Goal: Task Accomplishment & Management: Manage account settings

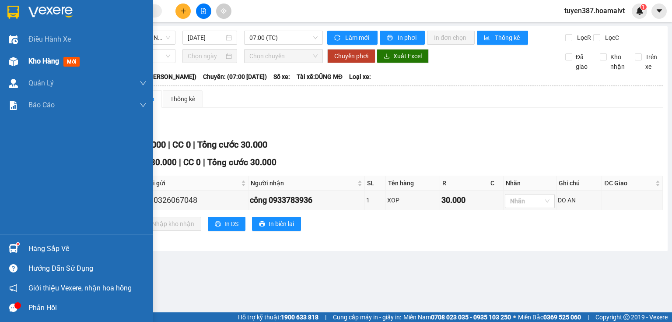
click at [74, 59] on span "mới" at bounding box center [71, 62] width 16 height 10
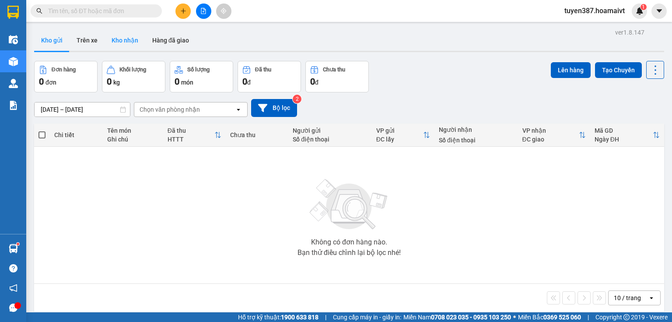
click at [125, 40] on button "Kho nhận" at bounding box center [125, 40] width 41 height 21
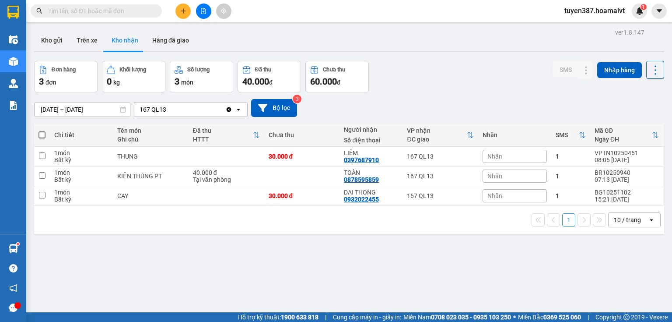
click at [124, 39] on button "Kho nhận" at bounding box center [125, 40] width 41 height 21
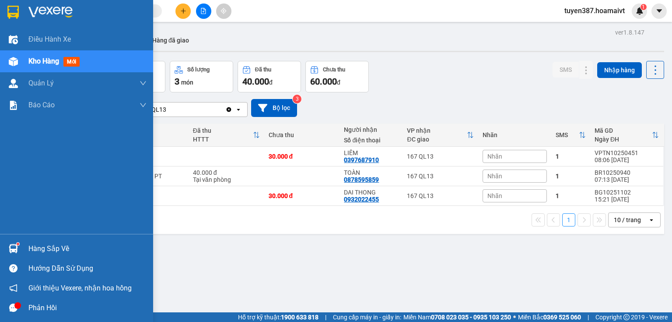
click at [55, 249] on div "Hàng sắp về" at bounding box center [87, 248] width 118 height 13
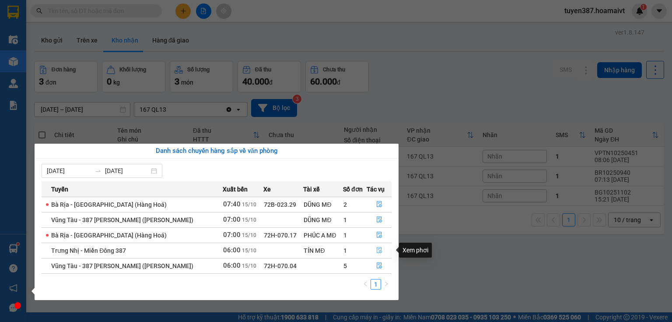
click at [378, 250] on icon "file-done" at bounding box center [379, 250] width 6 height 6
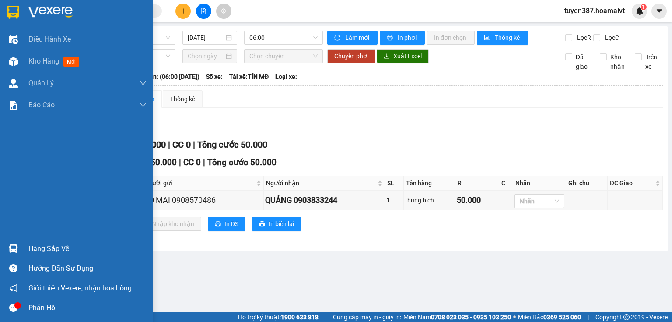
click at [58, 248] on div "Hàng sắp về" at bounding box center [87, 248] width 118 height 13
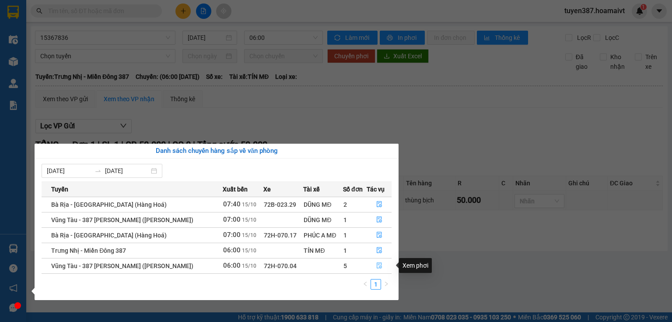
click at [376, 265] on icon "file-done" at bounding box center [379, 265] width 6 height 6
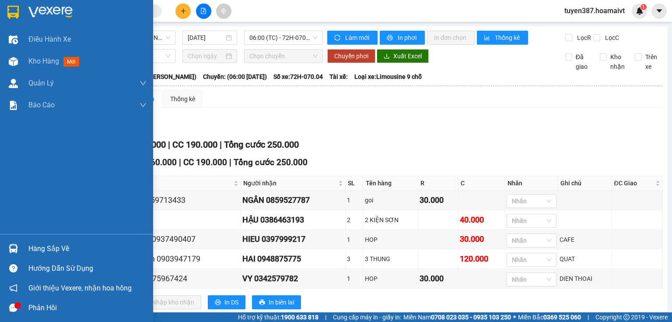
click at [65, 245] on div "Hàng sắp về" at bounding box center [87, 248] width 118 height 13
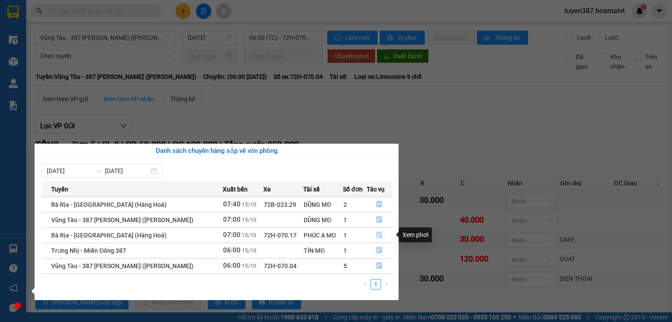
click at [376, 235] on icon "file-done" at bounding box center [379, 234] width 6 height 6
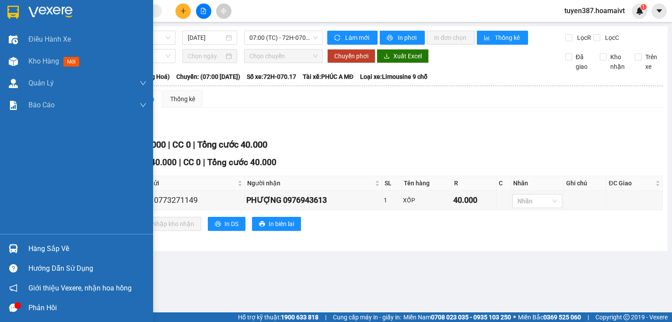
click at [56, 249] on div "Hàng sắp về" at bounding box center [87, 248] width 118 height 13
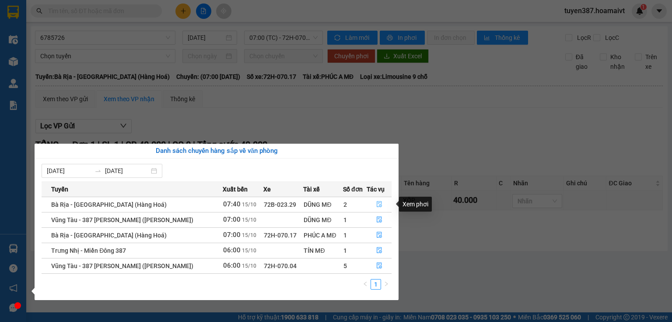
click at [378, 201] on icon "file-done" at bounding box center [379, 204] width 6 height 6
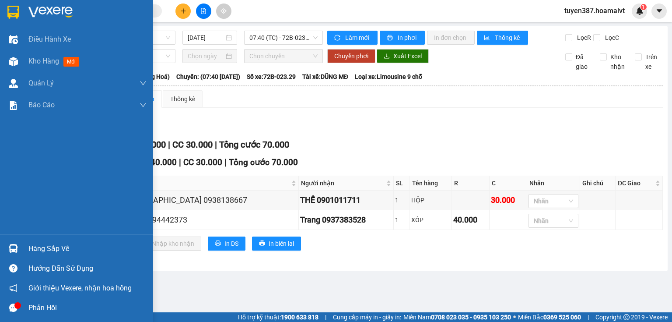
click at [47, 255] on div "Hàng sắp về" at bounding box center [76, 248] width 153 height 20
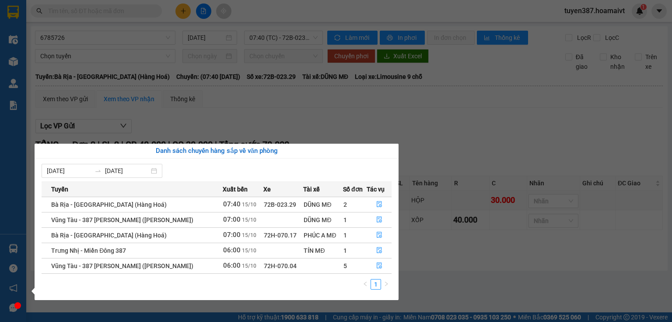
click at [548, 112] on section "Kết quả tìm kiếm ( 0 ) Bộ lọc No Data tuyen387.hoamaivt 1 Điều hành xe Kho hàng…" at bounding box center [336, 161] width 672 height 322
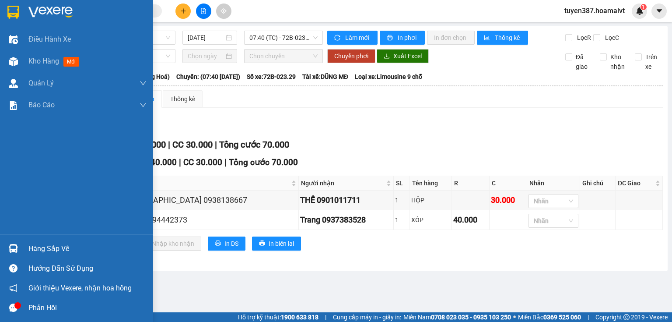
click at [63, 248] on div "Hàng sắp về" at bounding box center [87, 248] width 118 height 13
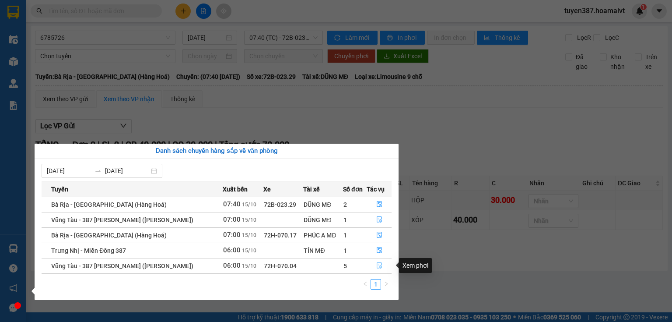
click at [372, 266] on button "button" at bounding box center [379, 266] width 24 height 14
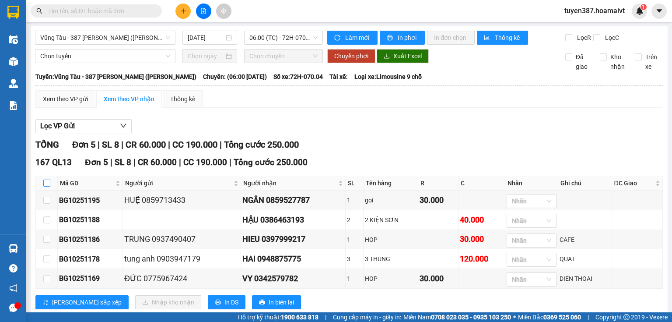
click at [48, 186] on input "checkbox" at bounding box center [46, 182] width 7 height 7
checkbox input "true"
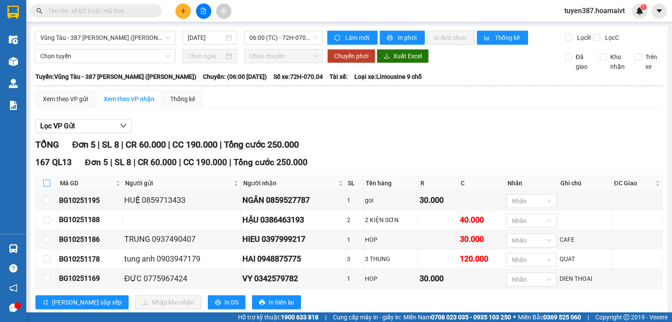
checkbox input "true"
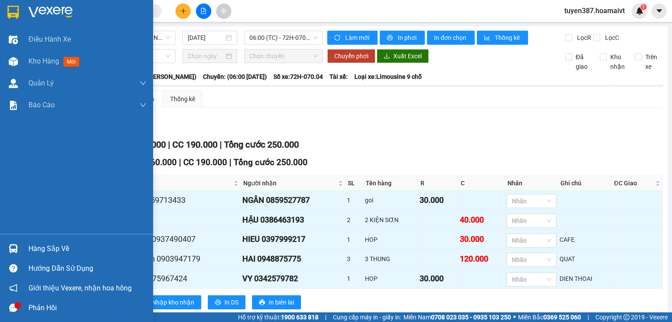
click at [54, 245] on div "Hàng sắp về" at bounding box center [87, 248] width 118 height 13
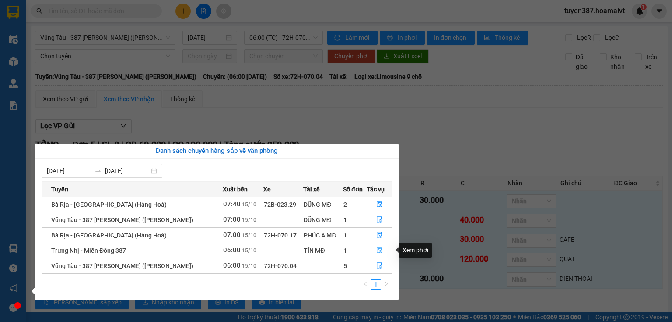
click at [381, 249] on icon "file-done" at bounding box center [379, 250] width 6 height 6
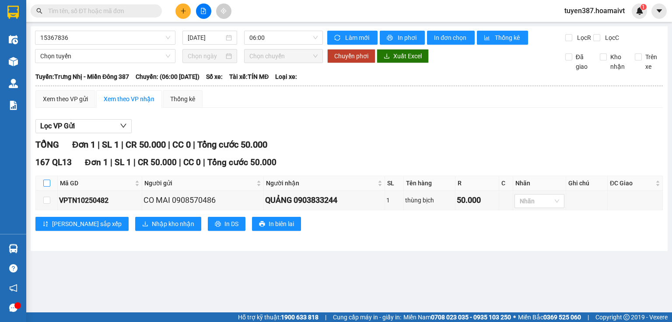
click at [47, 182] on input "checkbox" at bounding box center [46, 182] width 7 height 7
checkbox input "true"
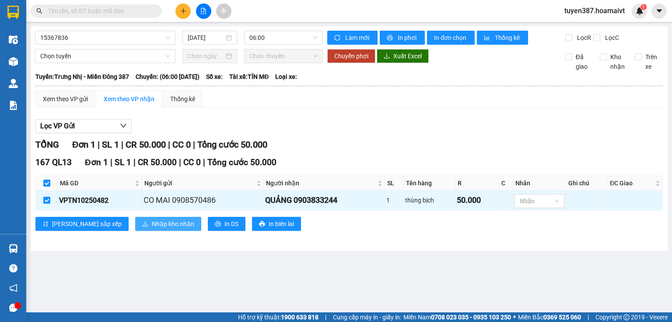
click at [152, 224] on span "Nhập kho nhận" at bounding box center [173, 224] width 42 height 10
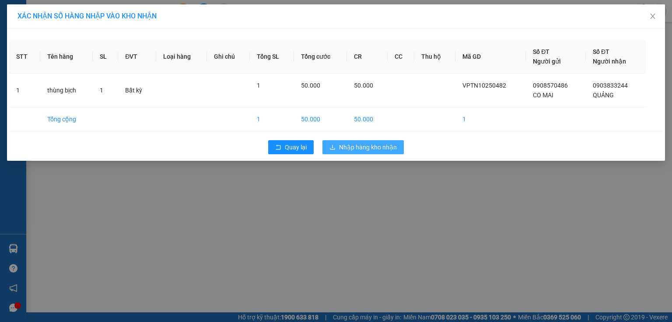
click at [375, 147] on span "Nhập hàng kho nhận" at bounding box center [368, 147] width 58 height 10
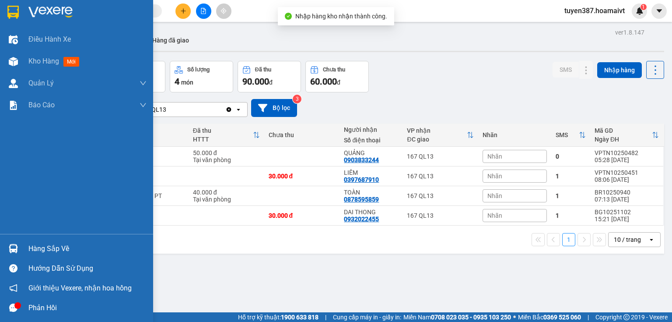
click at [47, 252] on div "Hàng sắp về" at bounding box center [87, 248] width 118 height 13
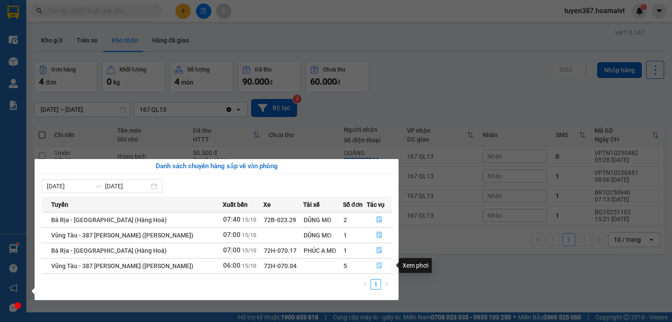
click at [378, 265] on icon "file-done" at bounding box center [379, 265] width 6 height 6
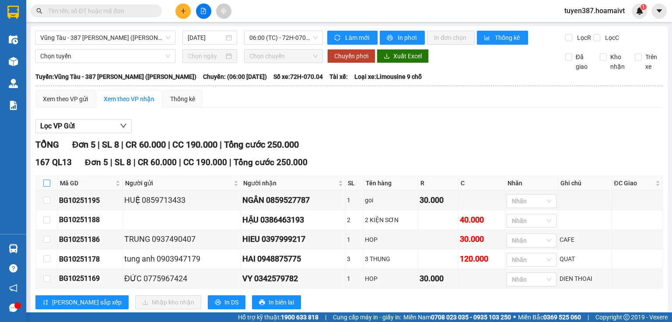
click at [47, 186] on input "checkbox" at bounding box center [46, 182] width 7 height 7
checkbox input "true"
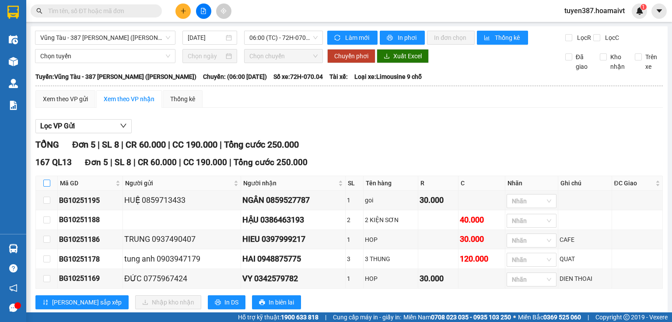
checkbox input "true"
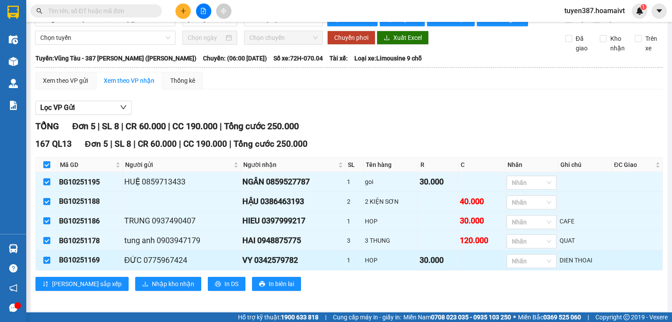
scroll to position [28, 0]
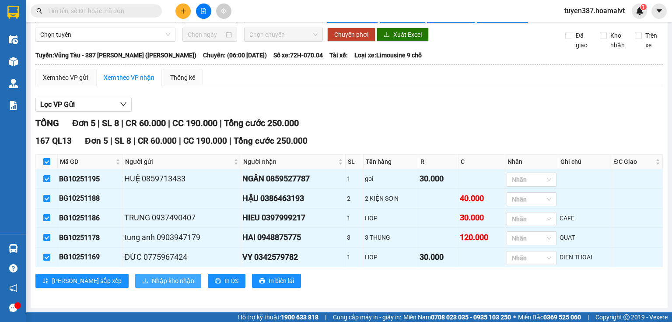
click at [152, 279] on span "Nhập kho nhận" at bounding box center [173, 281] width 42 height 10
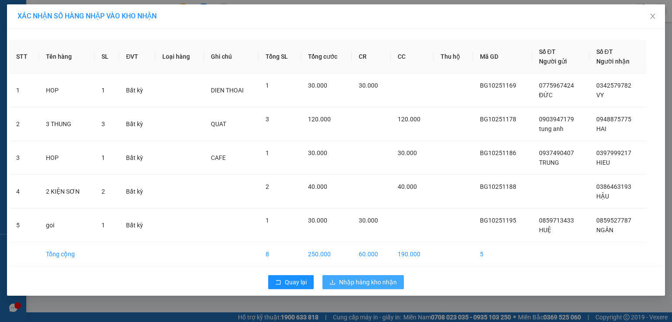
click at [377, 282] on span "Nhập hàng kho nhận" at bounding box center [368, 282] width 58 height 10
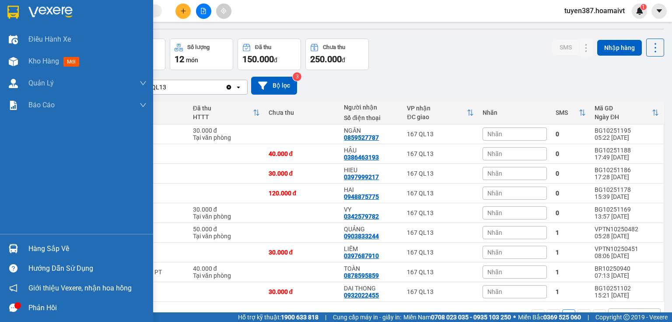
scroll to position [46, 0]
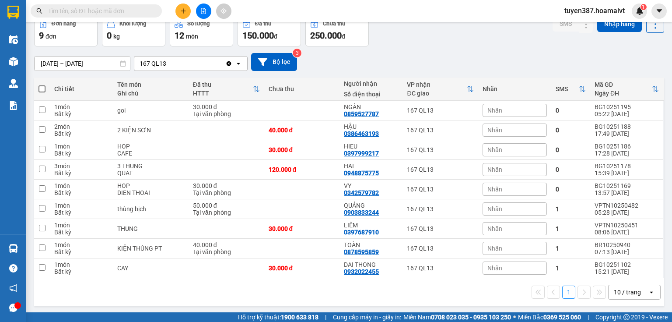
click at [634, 293] on div "10 / trang" at bounding box center [627, 291] width 27 height 9
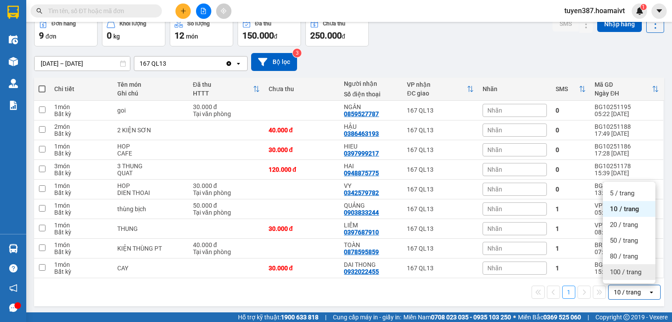
click at [625, 271] on span "100 / trang" at bounding box center [626, 271] width 32 height 9
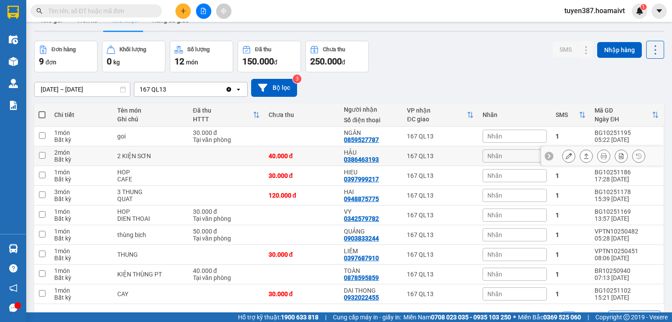
scroll to position [0, 0]
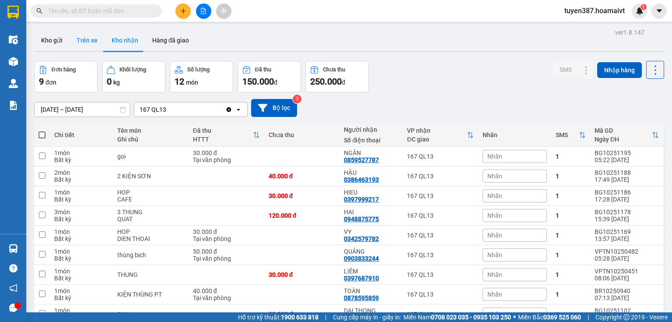
click at [85, 37] on button "Trên xe" at bounding box center [87, 40] width 35 height 21
type input "[DATE] – [DATE]"
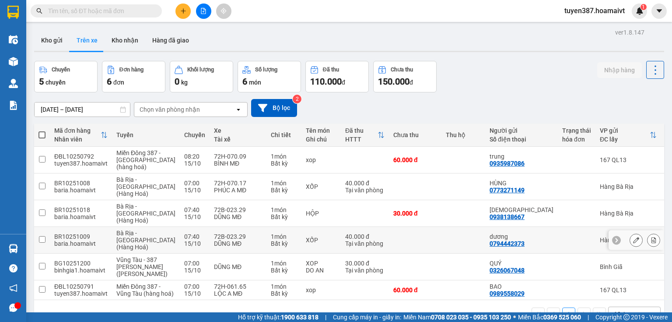
scroll to position [47, 0]
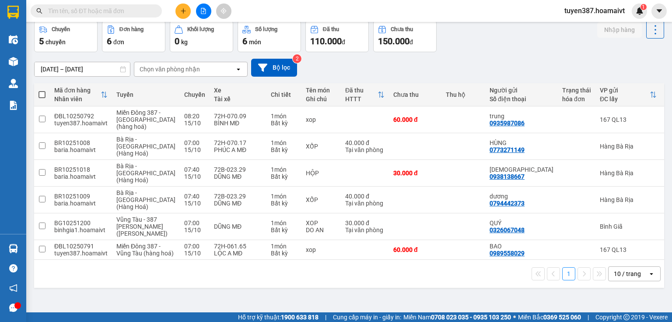
click at [627, 278] on div "10 / trang" at bounding box center [627, 273] width 27 height 9
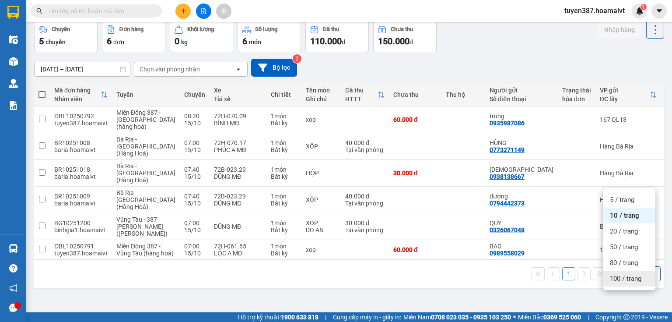
click at [617, 274] on span "100 / trang" at bounding box center [626, 278] width 32 height 9
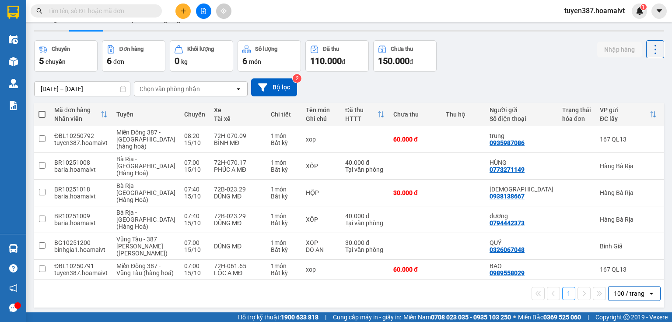
scroll to position [0, 0]
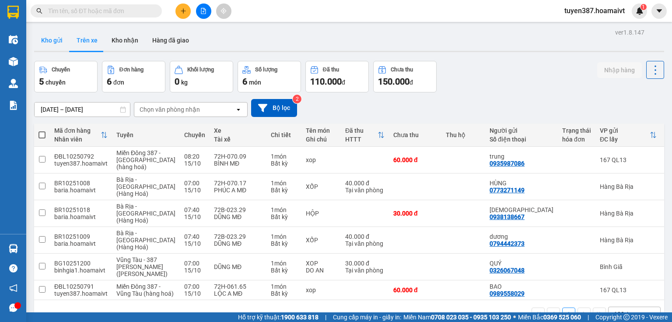
click at [49, 39] on button "Kho gửi" at bounding box center [51, 40] width 35 height 21
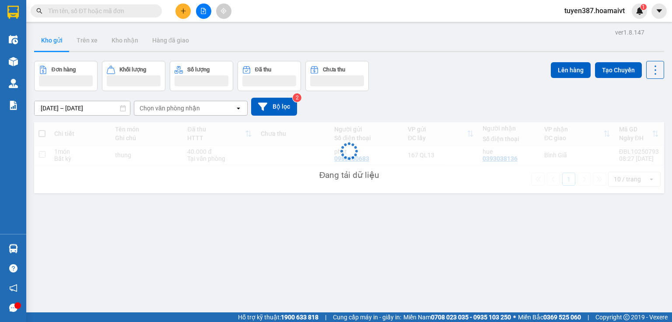
scroll to position [40, 0]
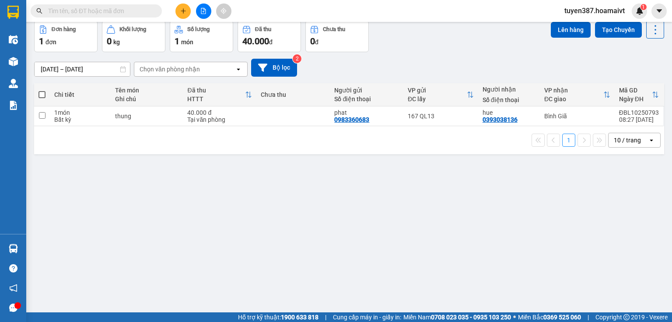
click at [619, 139] on div "10 / trang" at bounding box center [627, 140] width 27 height 9
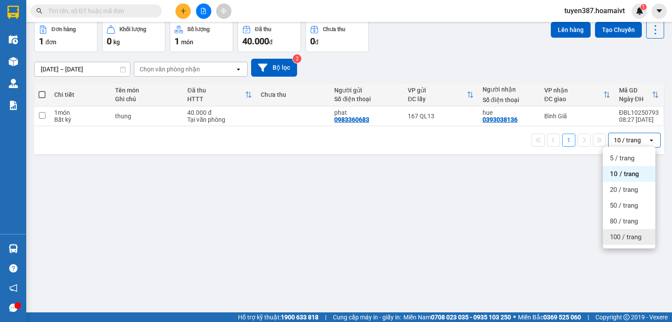
click at [613, 236] on span "100 / trang" at bounding box center [626, 236] width 32 height 9
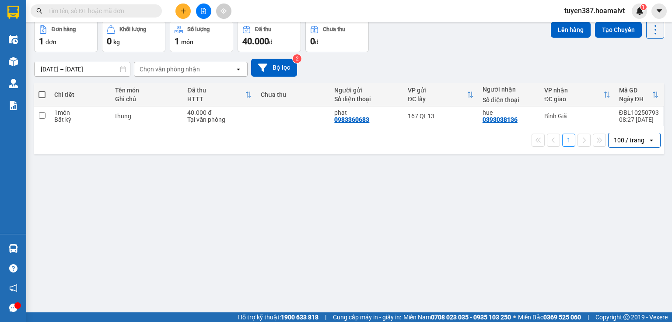
scroll to position [0, 0]
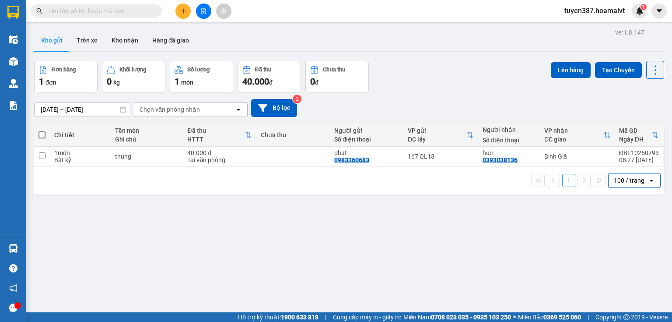
drag, startPoint x: 127, startPoint y: 39, endPoint x: 126, endPoint y: 60, distance: 20.2
click at [127, 40] on button "Kho nhận" at bounding box center [125, 40] width 41 height 21
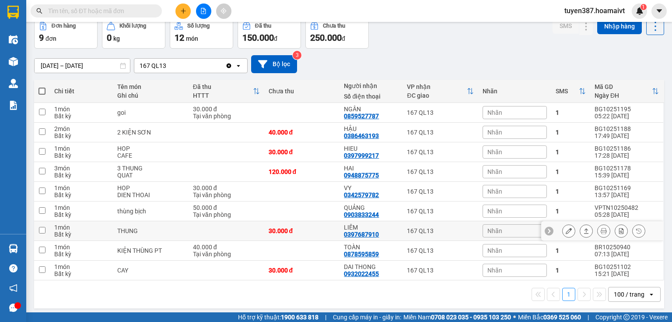
scroll to position [46, 0]
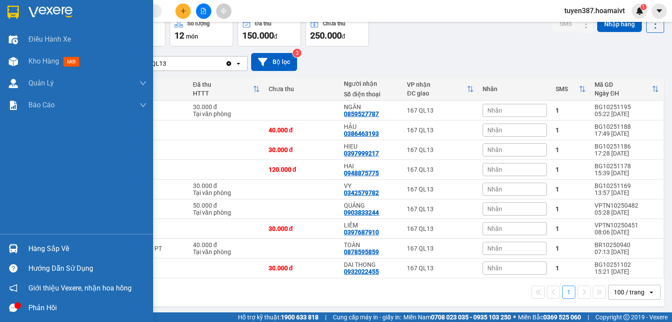
click at [43, 249] on div "Hàng sắp về" at bounding box center [87, 248] width 118 height 13
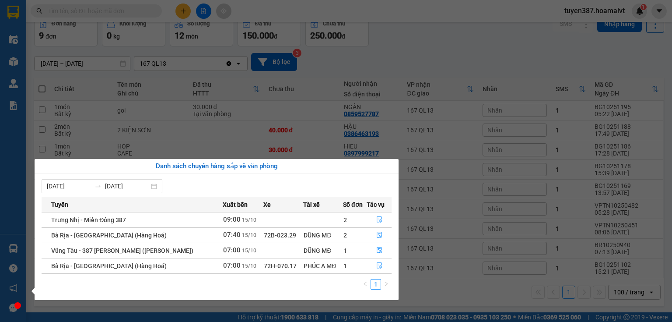
click at [480, 36] on section "Kết quả tìm kiếm ( 0 ) Bộ lọc No Data tuyen387.hoamaivt 1 Điều hành xe Kho hàng…" at bounding box center [336, 161] width 672 height 322
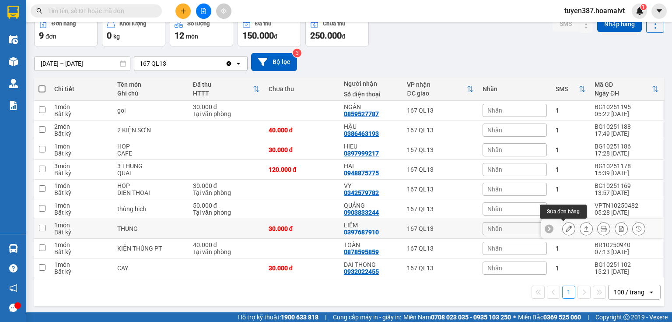
click at [566, 227] on icon at bounding box center [569, 228] width 6 height 6
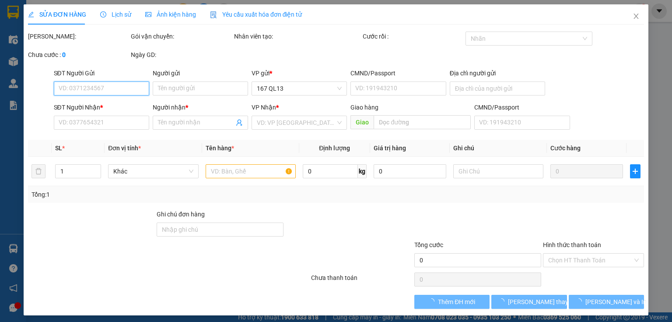
type input "0397687910"
type input "LIÊM"
type input "30.000"
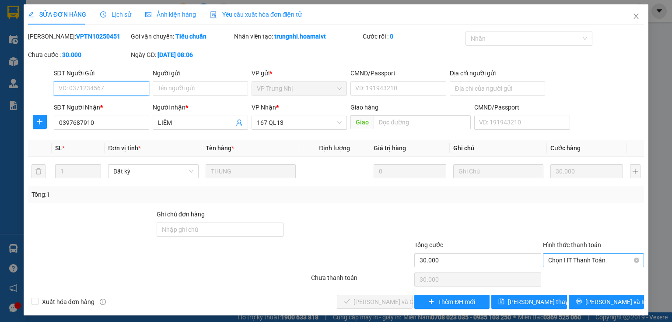
click at [565, 260] on span "Chọn HT Thanh Toán" at bounding box center [593, 259] width 91 height 13
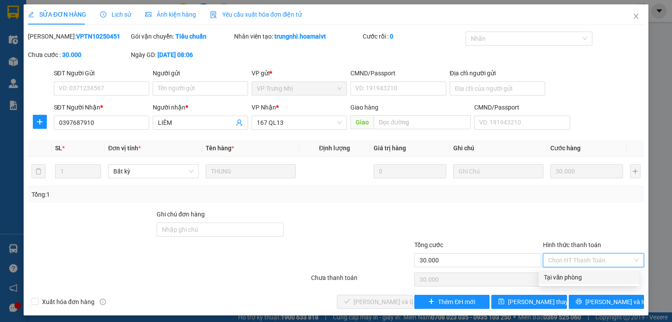
click at [567, 276] on div "Tại văn phòng" at bounding box center [589, 277] width 90 height 10
type input "0"
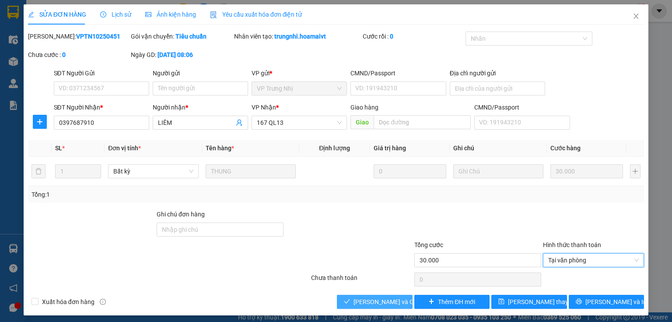
click at [373, 304] on span "[PERSON_NAME] và Giao hàng" at bounding box center [396, 302] width 84 height 10
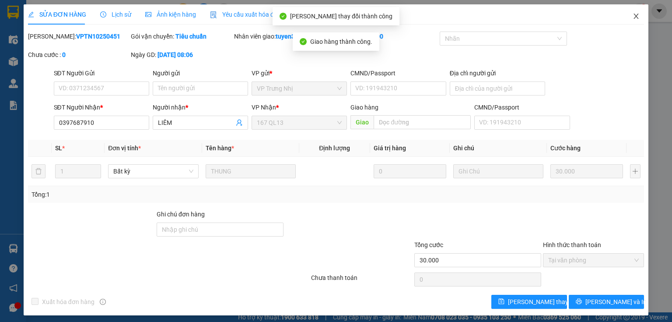
click at [633, 16] on icon "close" at bounding box center [636, 16] width 7 height 7
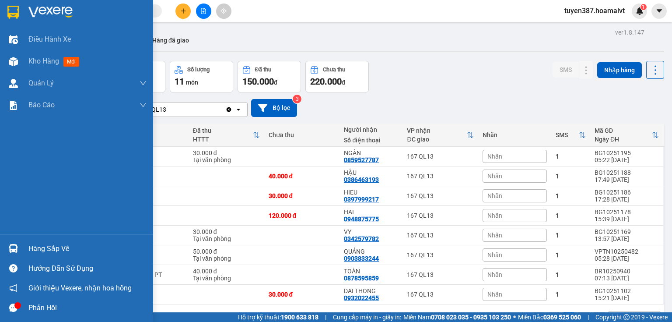
click at [63, 250] on div "Hàng sắp về" at bounding box center [87, 248] width 118 height 13
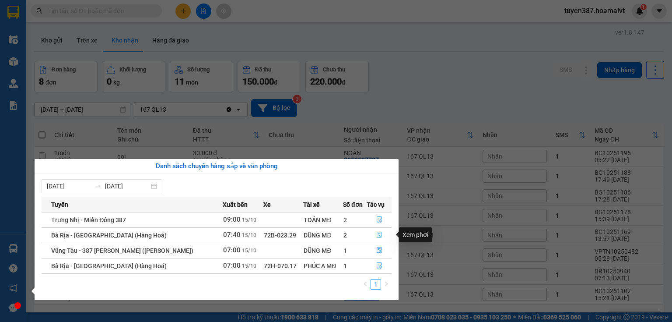
click at [379, 236] on icon "file-done" at bounding box center [379, 235] width 5 height 6
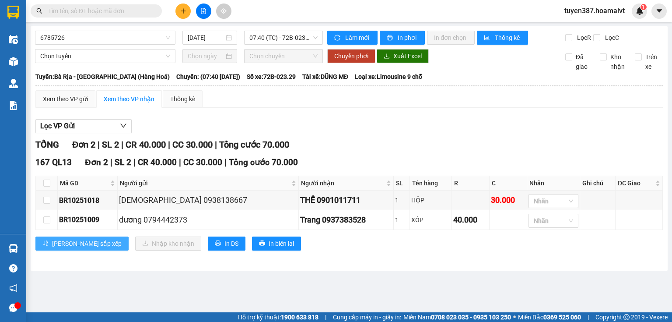
drag, startPoint x: 54, startPoint y: 245, endPoint x: 84, endPoint y: 236, distance: 31.6
click at [63, 242] on span "[PERSON_NAME] sắp xếp" at bounding box center [87, 243] width 70 height 10
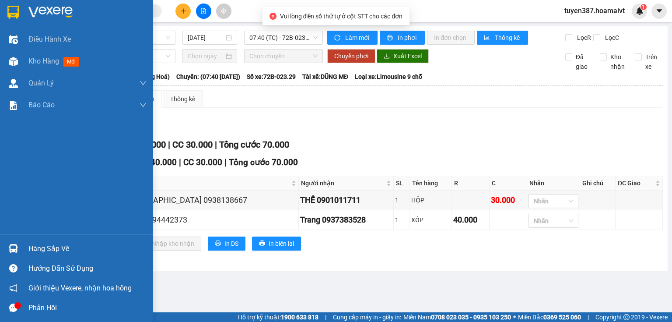
drag, startPoint x: 35, startPoint y: 248, endPoint x: 188, endPoint y: 223, distance: 155.1
click at [39, 248] on div "Hàng sắp về" at bounding box center [87, 248] width 118 height 13
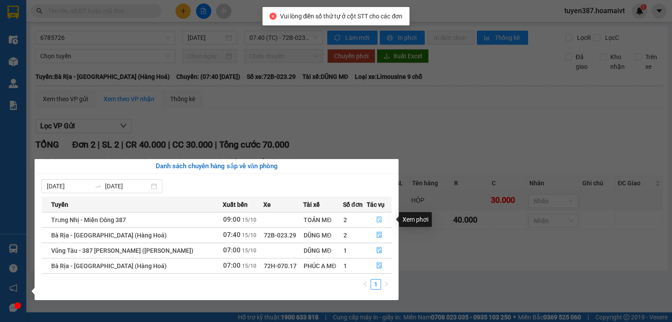
click at [377, 217] on icon "file-done" at bounding box center [379, 220] width 5 height 6
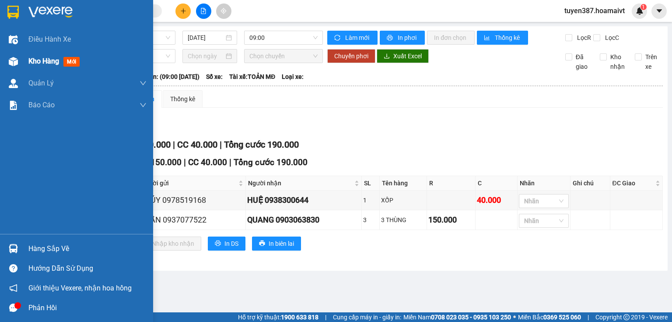
click at [66, 66] on span "mới" at bounding box center [71, 62] width 16 height 10
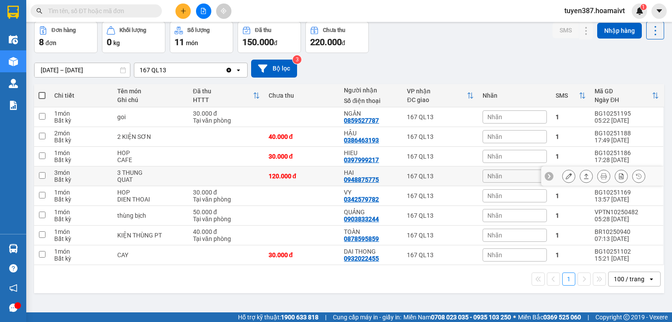
scroll to position [40, 0]
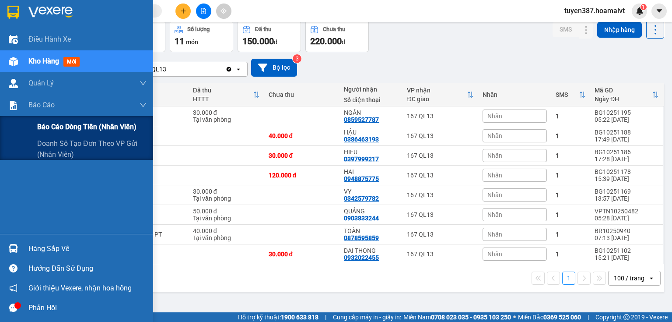
click at [57, 129] on span "Báo cáo dòng tiền (nhân viên)" at bounding box center [86, 126] width 99 height 11
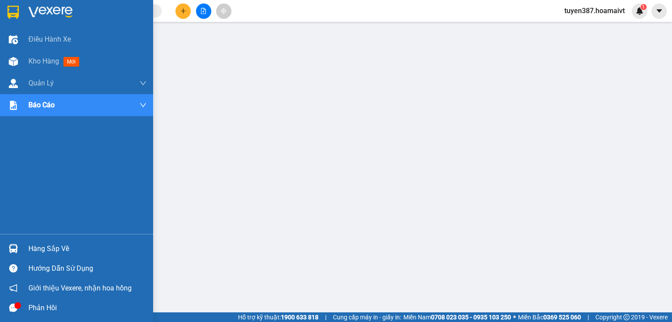
click at [60, 248] on div "Hàng sắp về" at bounding box center [87, 248] width 118 height 13
click at [69, 61] on span "mới" at bounding box center [71, 62] width 16 height 10
